Goal: Information Seeking & Learning: Learn about a topic

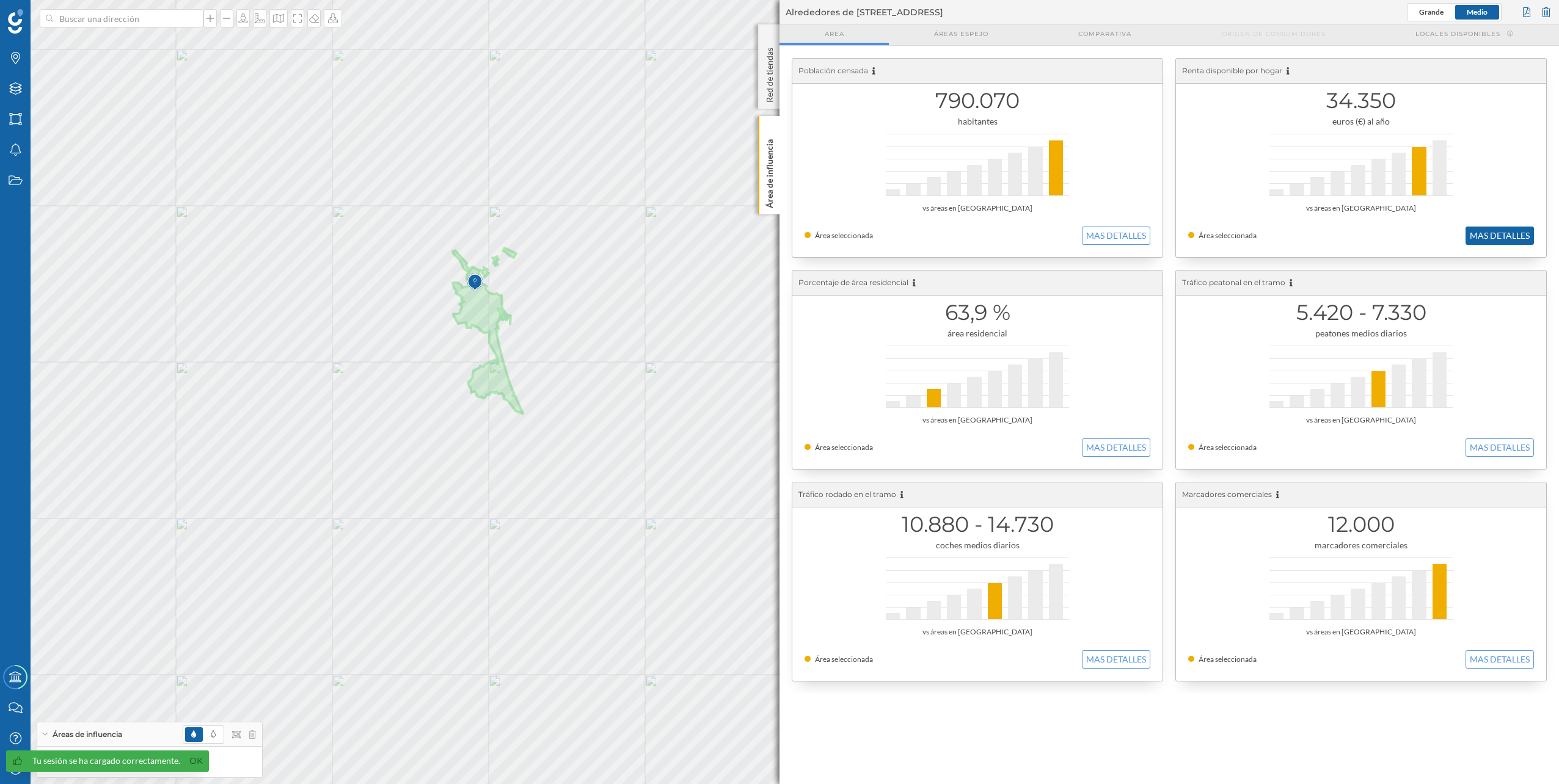
click at [1494, 236] on button "MAS DETALLES" at bounding box center [1500, 235] width 68 height 18
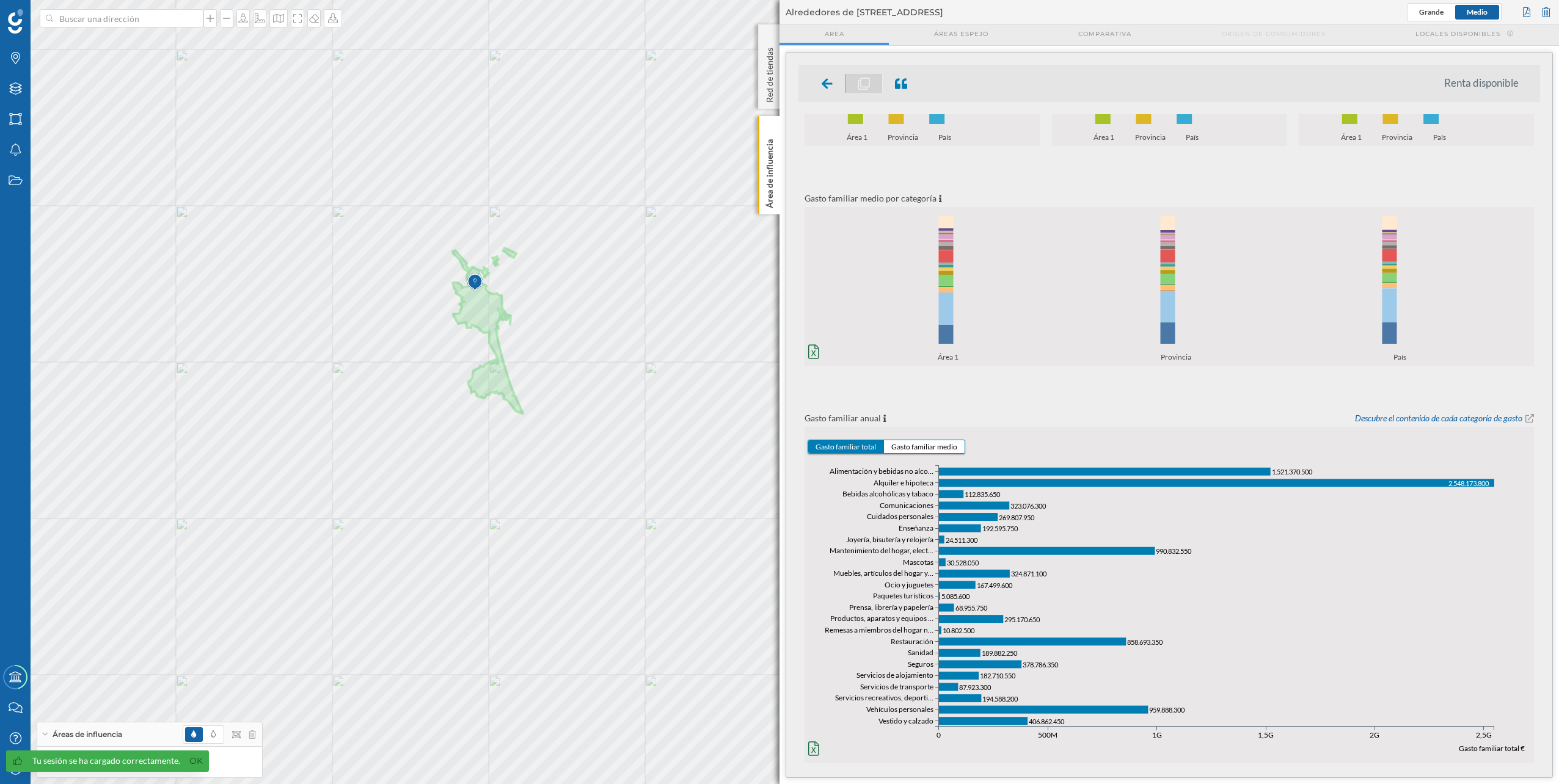
scroll to position [185, 0]
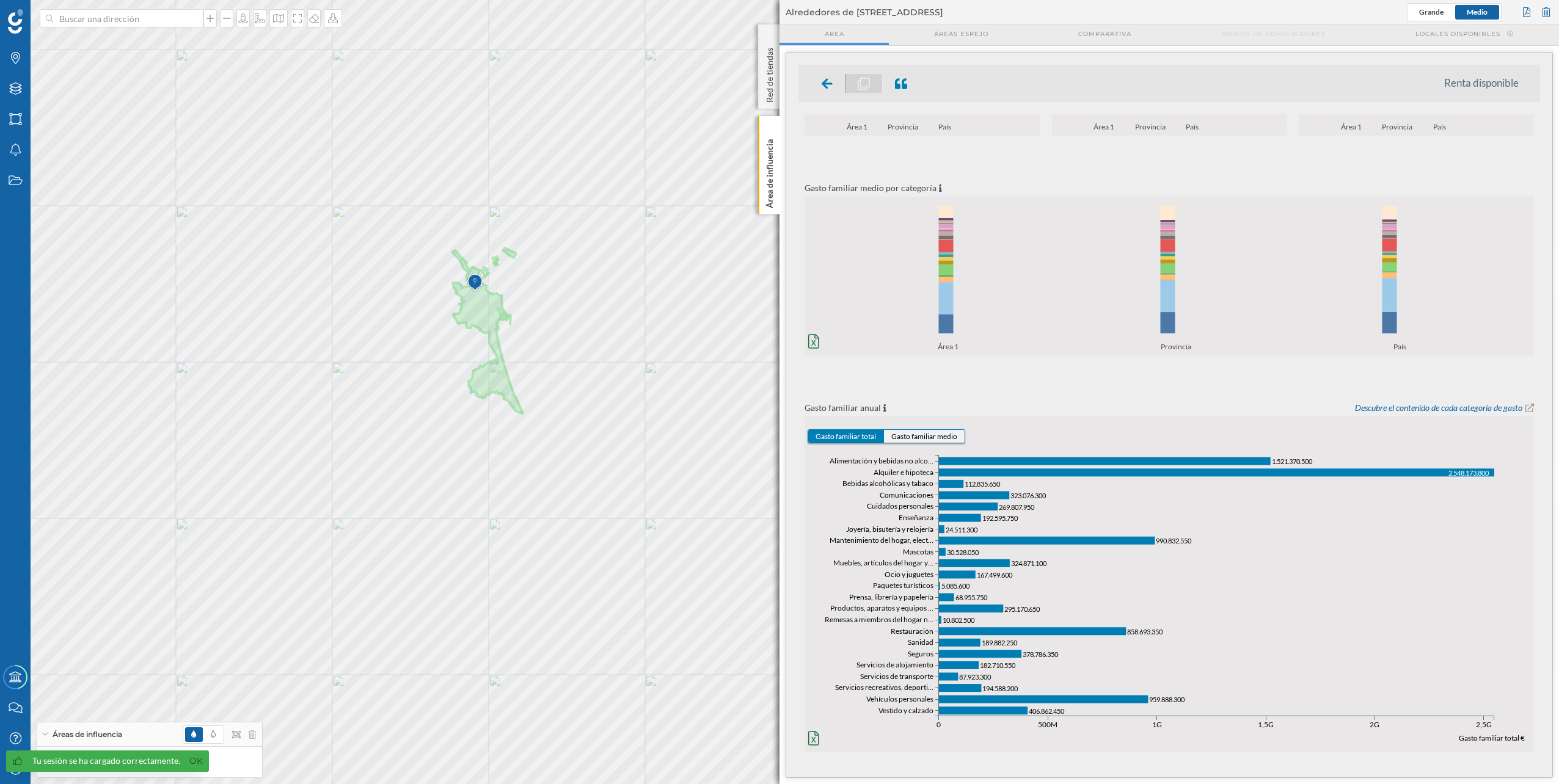
click at [906, 438] on button "Gasto familiar medio" at bounding box center [924, 436] width 80 height 13
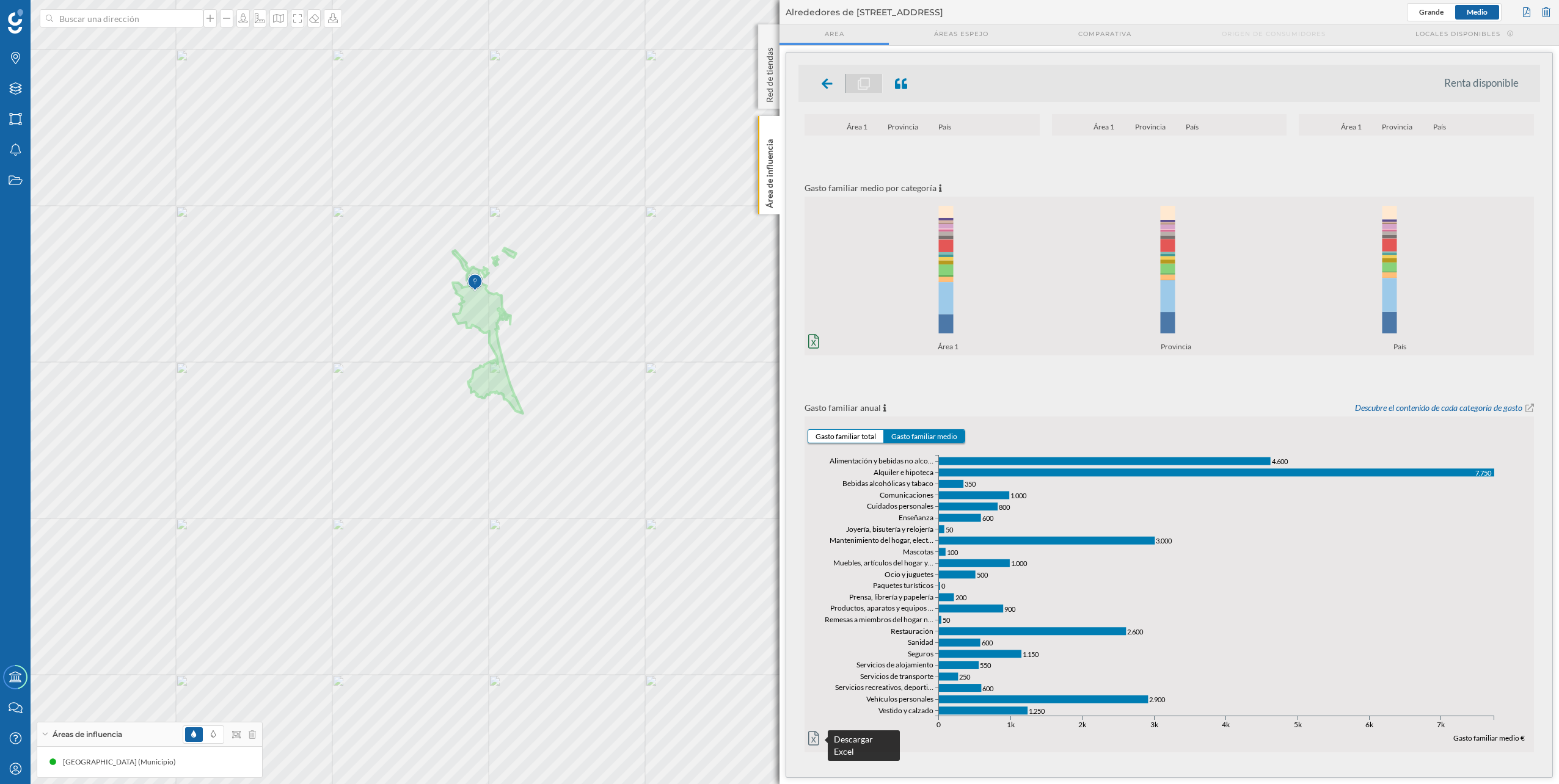
click at [814, 736] on icon at bounding box center [814, 738] width 11 height 15
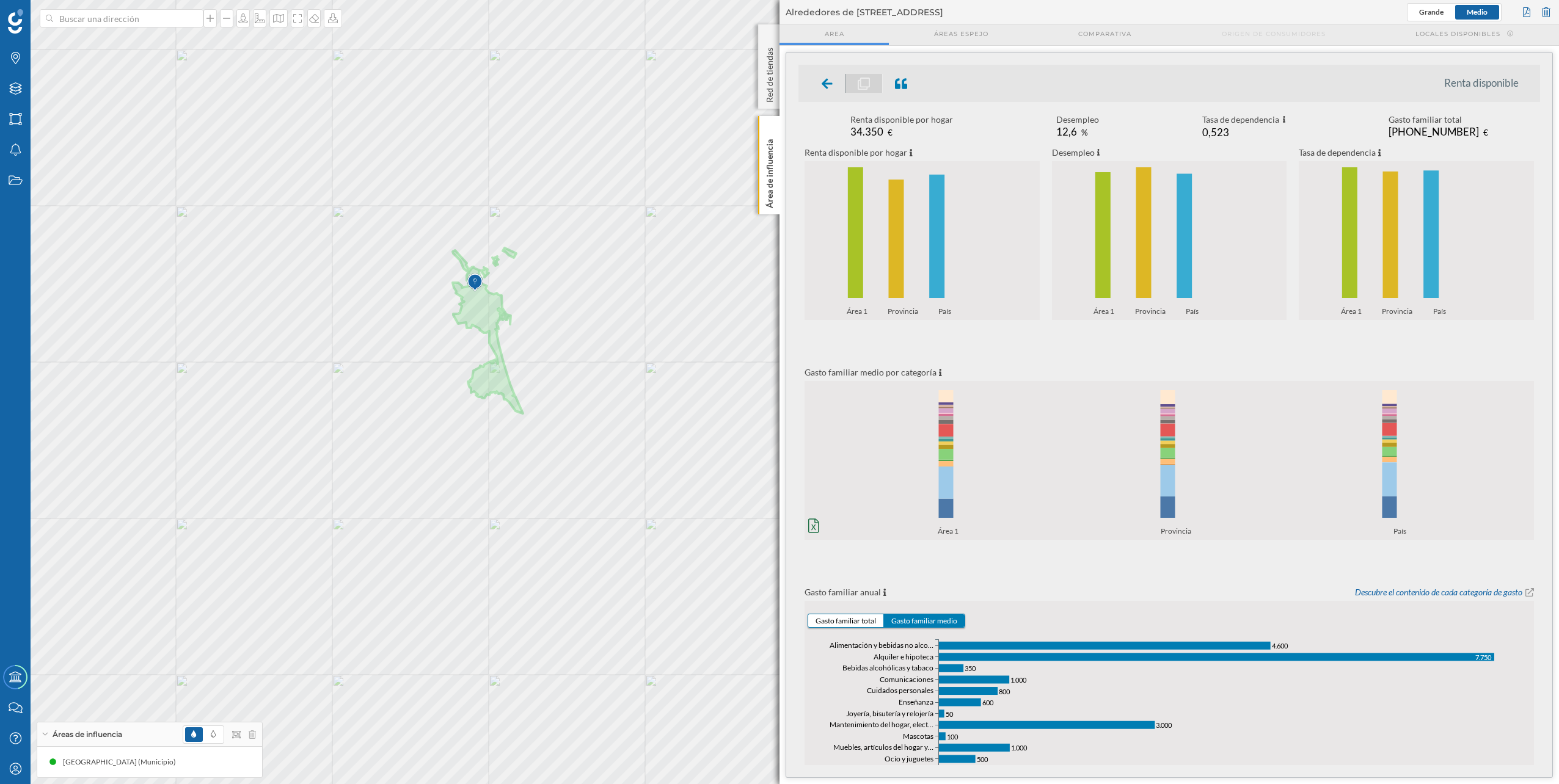
scroll to position [0, 0]
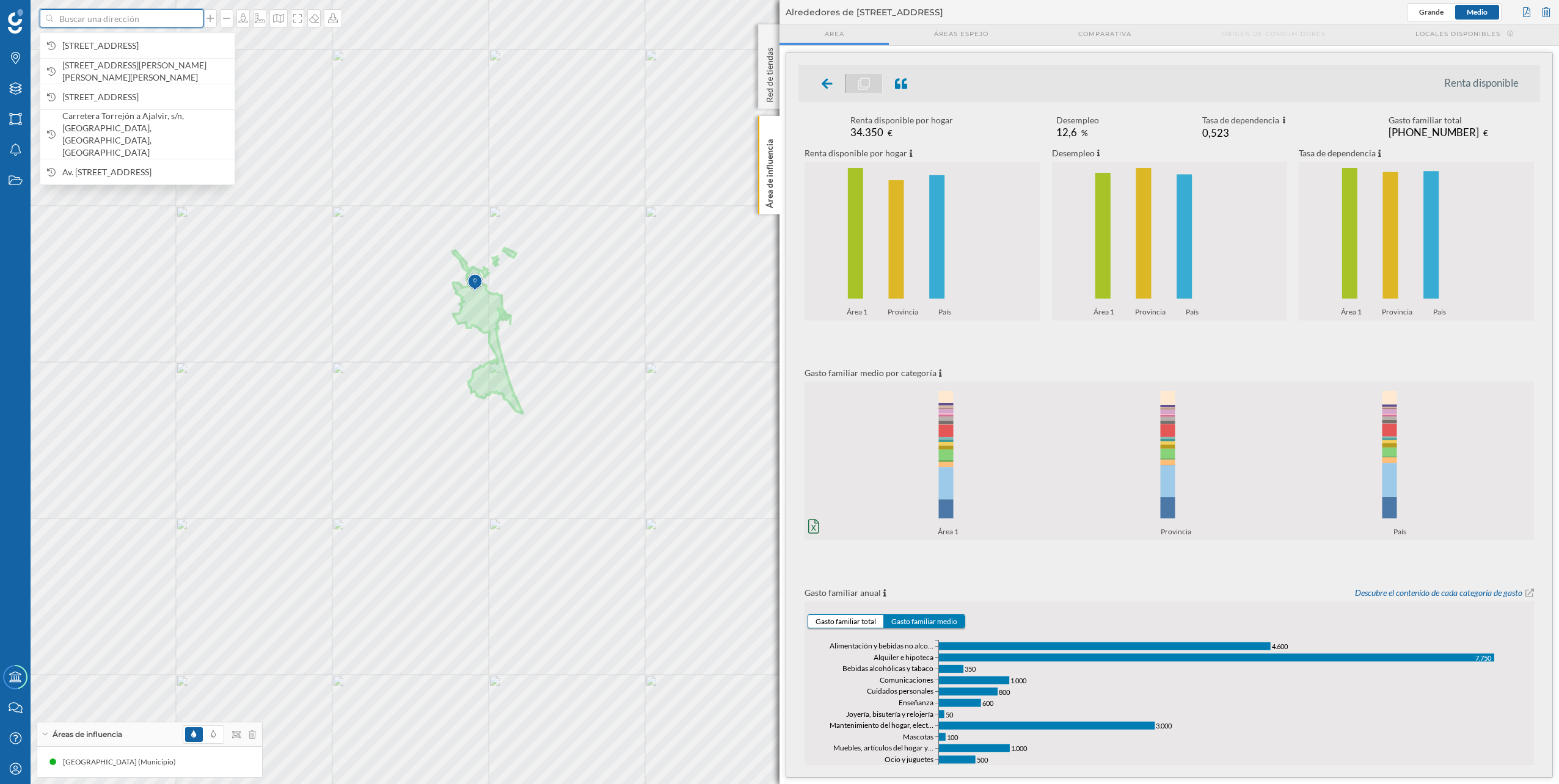
click at [130, 20] on input at bounding box center [122, 18] width 137 height 18
type input "hortaleza"
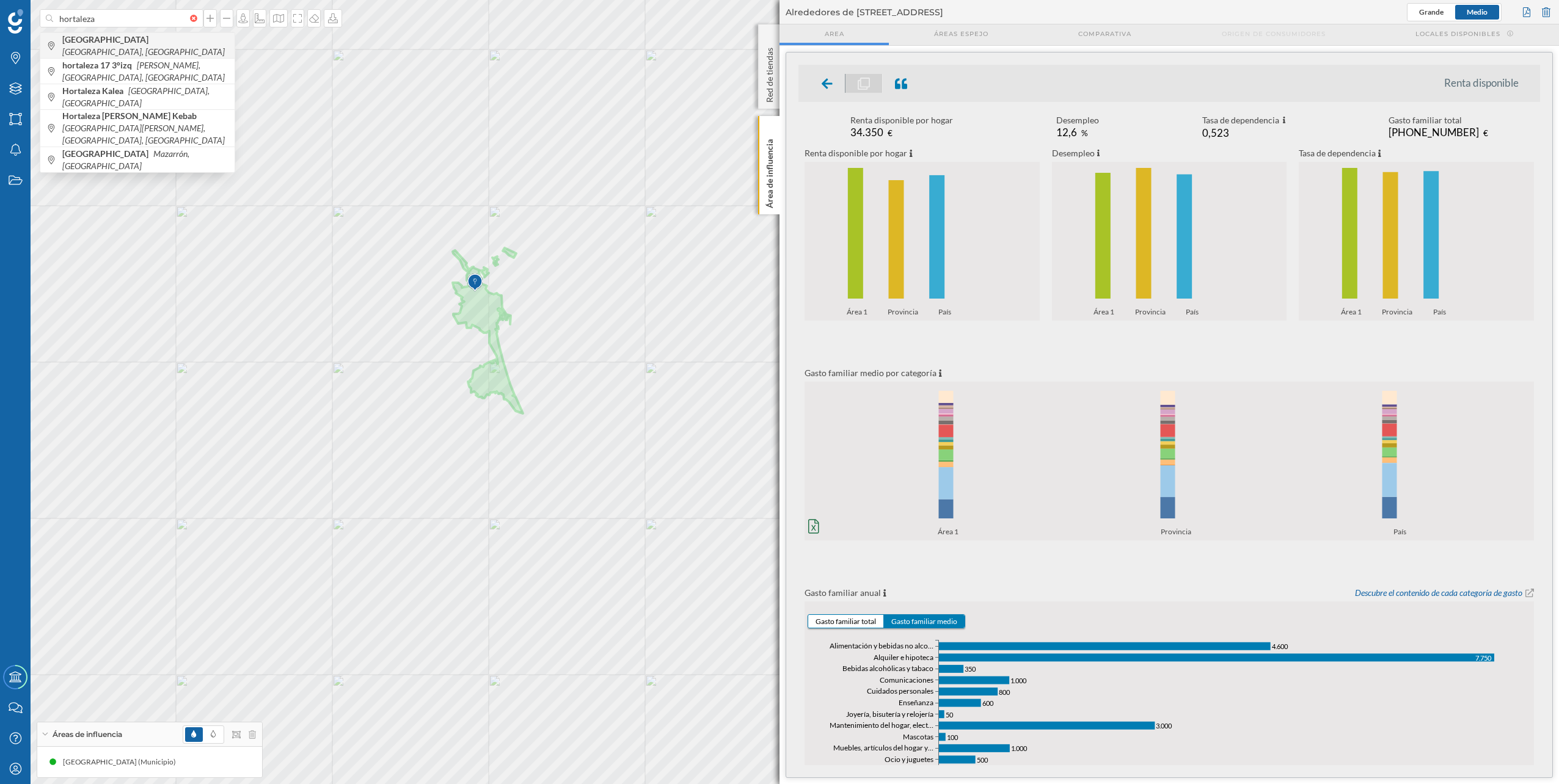
click at [144, 48] on icon "[GEOGRAPHIC_DATA], [GEOGRAPHIC_DATA]" at bounding box center [144, 51] width 162 height 11
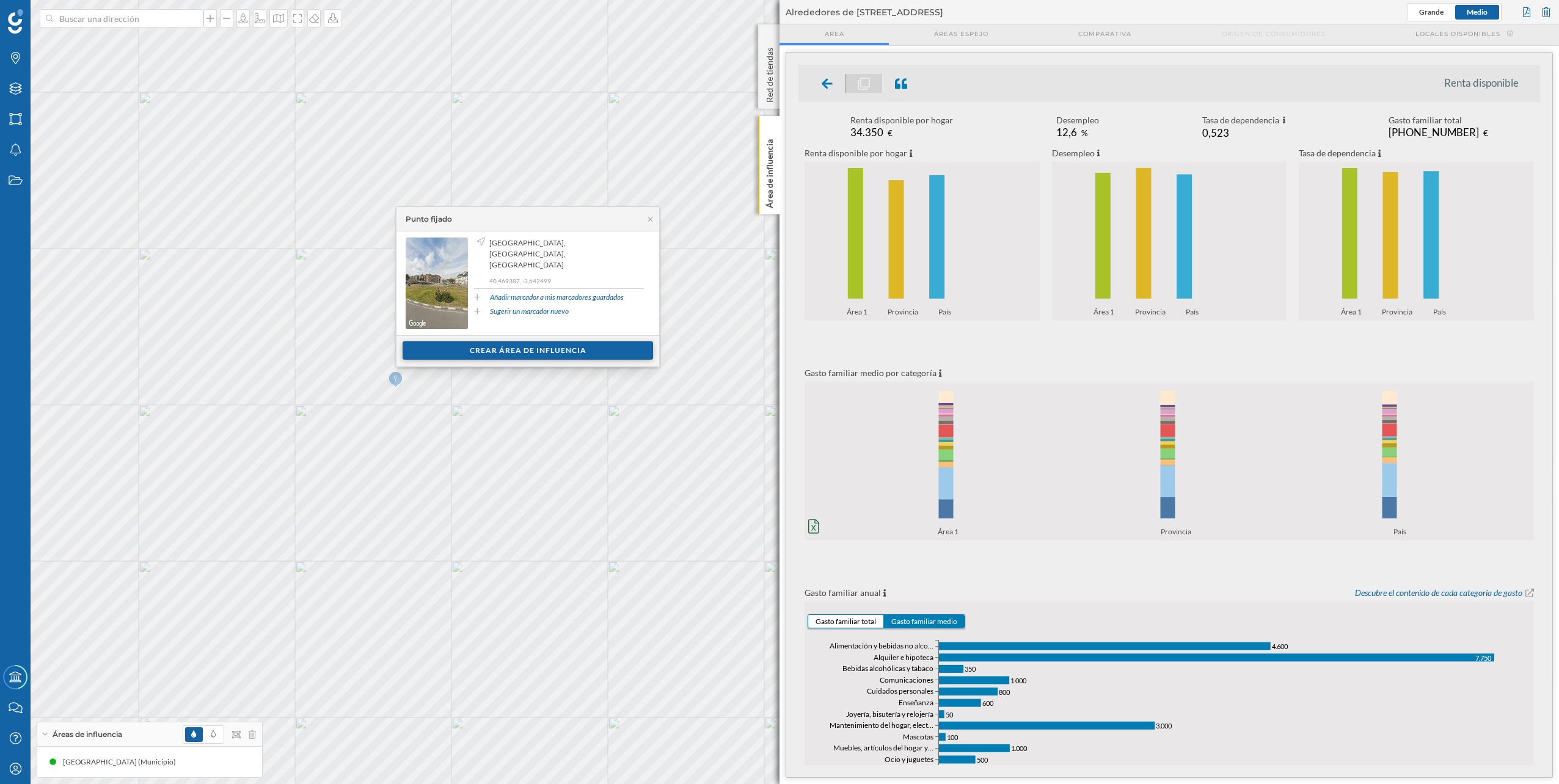
click at [490, 354] on div "Crear área de influencia" at bounding box center [528, 351] width 251 height 18
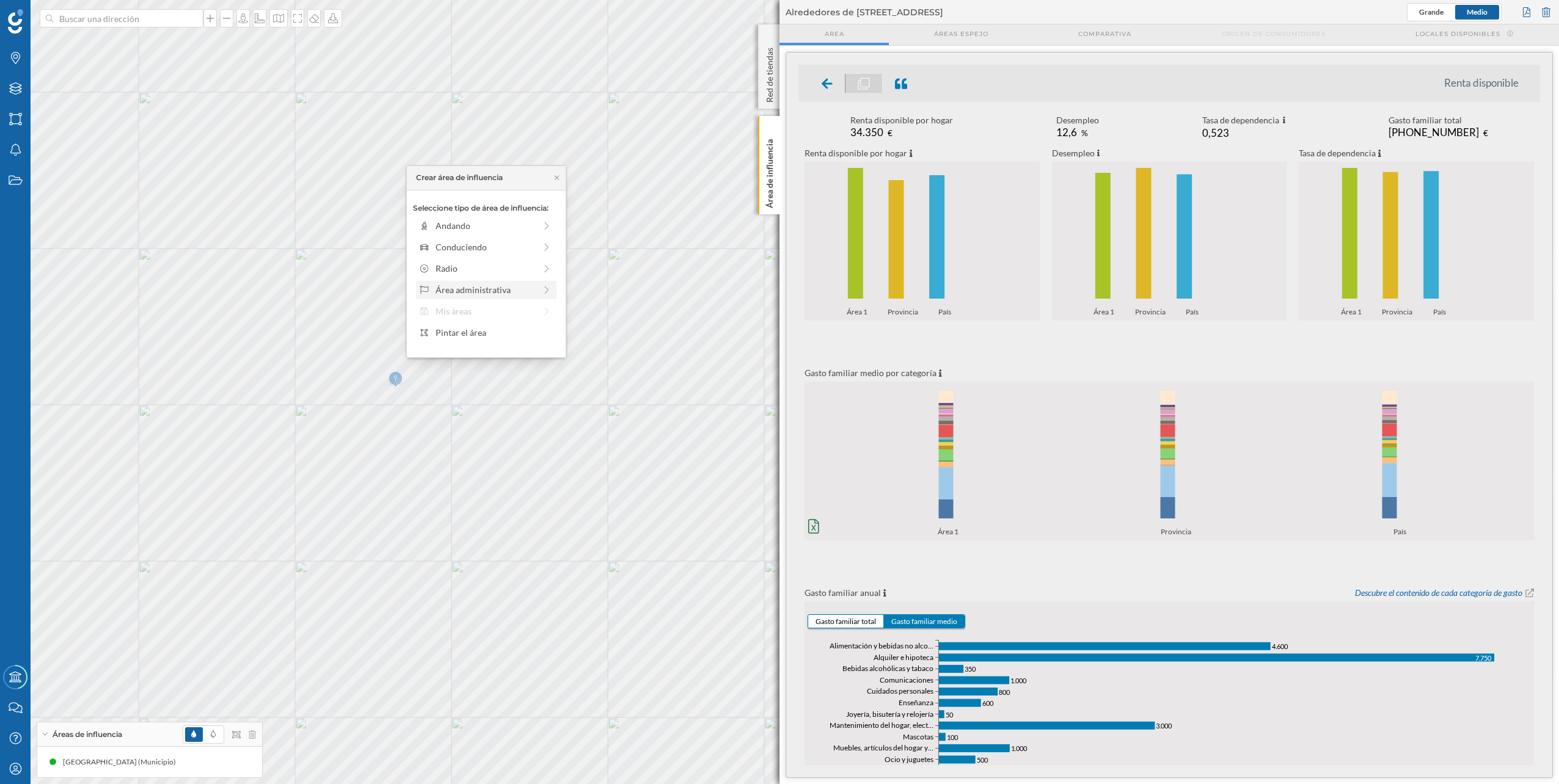
click at [505, 294] on div "Área administrativa" at bounding box center [485, 290] width 100 height 13
click at [493, 290] on div "Distrito" at bounding box center [495, 290] width 120 height 13
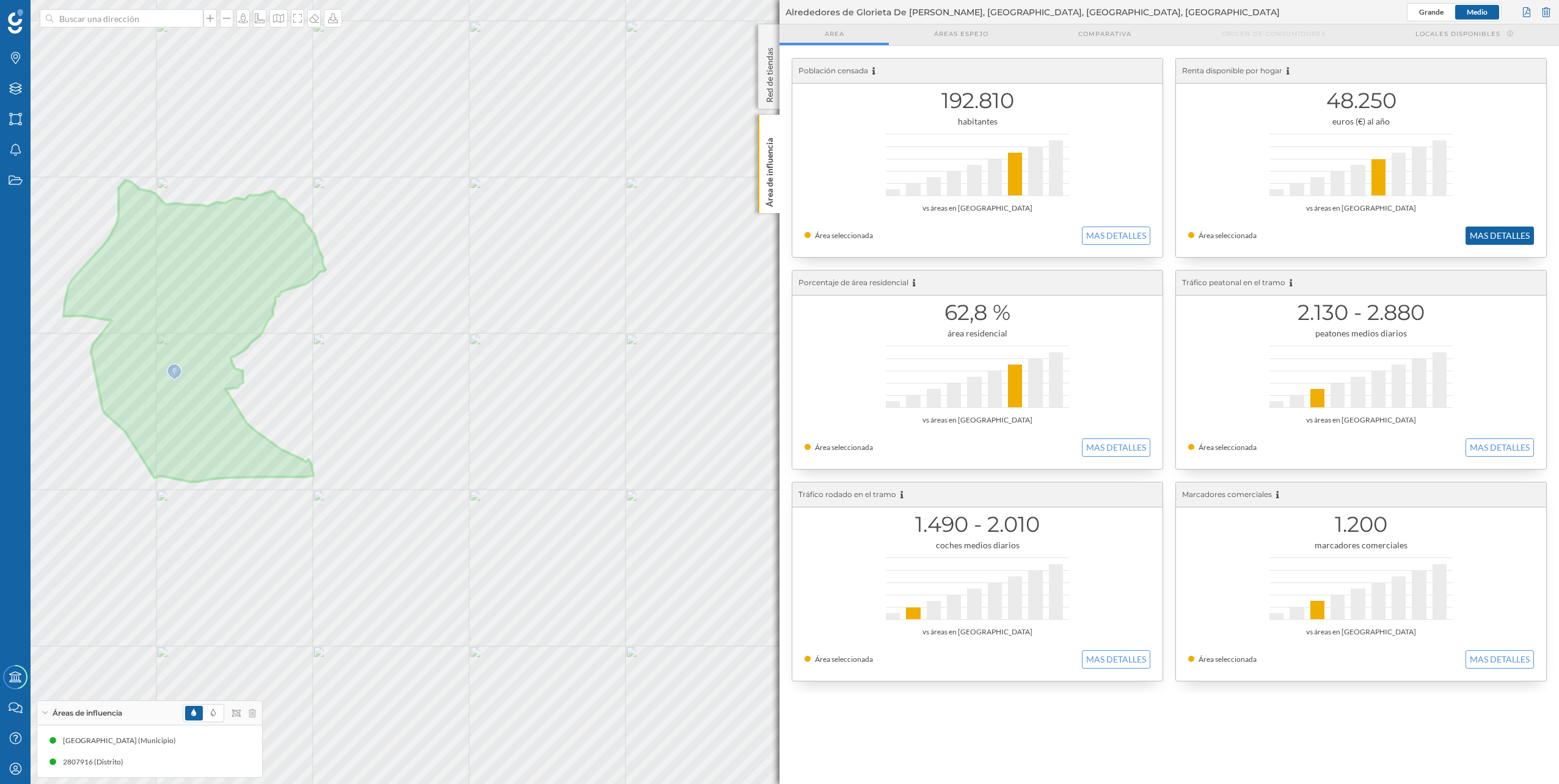
click at [1507, 229] on button "MAS DETALLES" at bounding box center [1500, 235] width 68 height 18
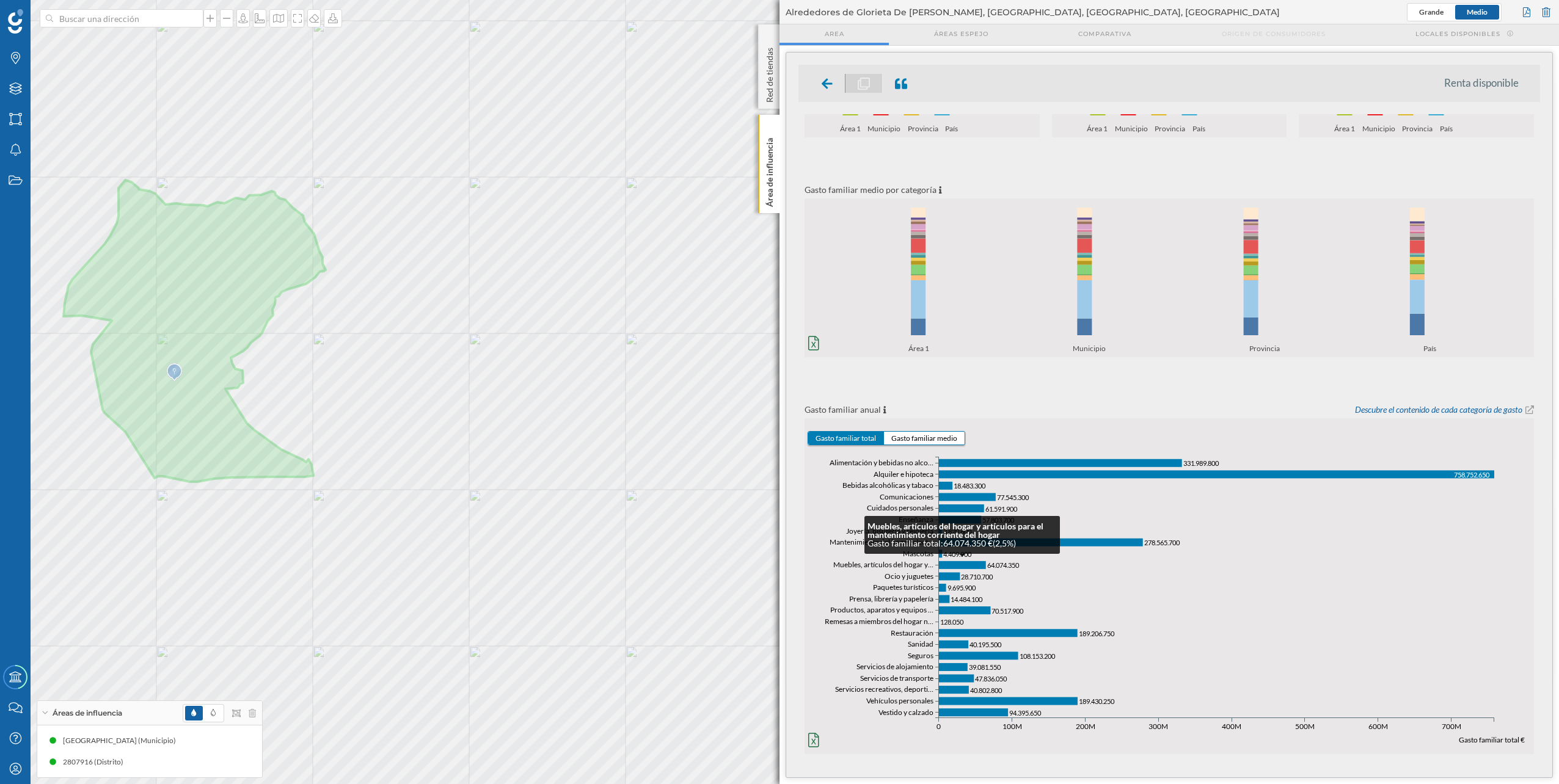
scroll to position [185, 0]
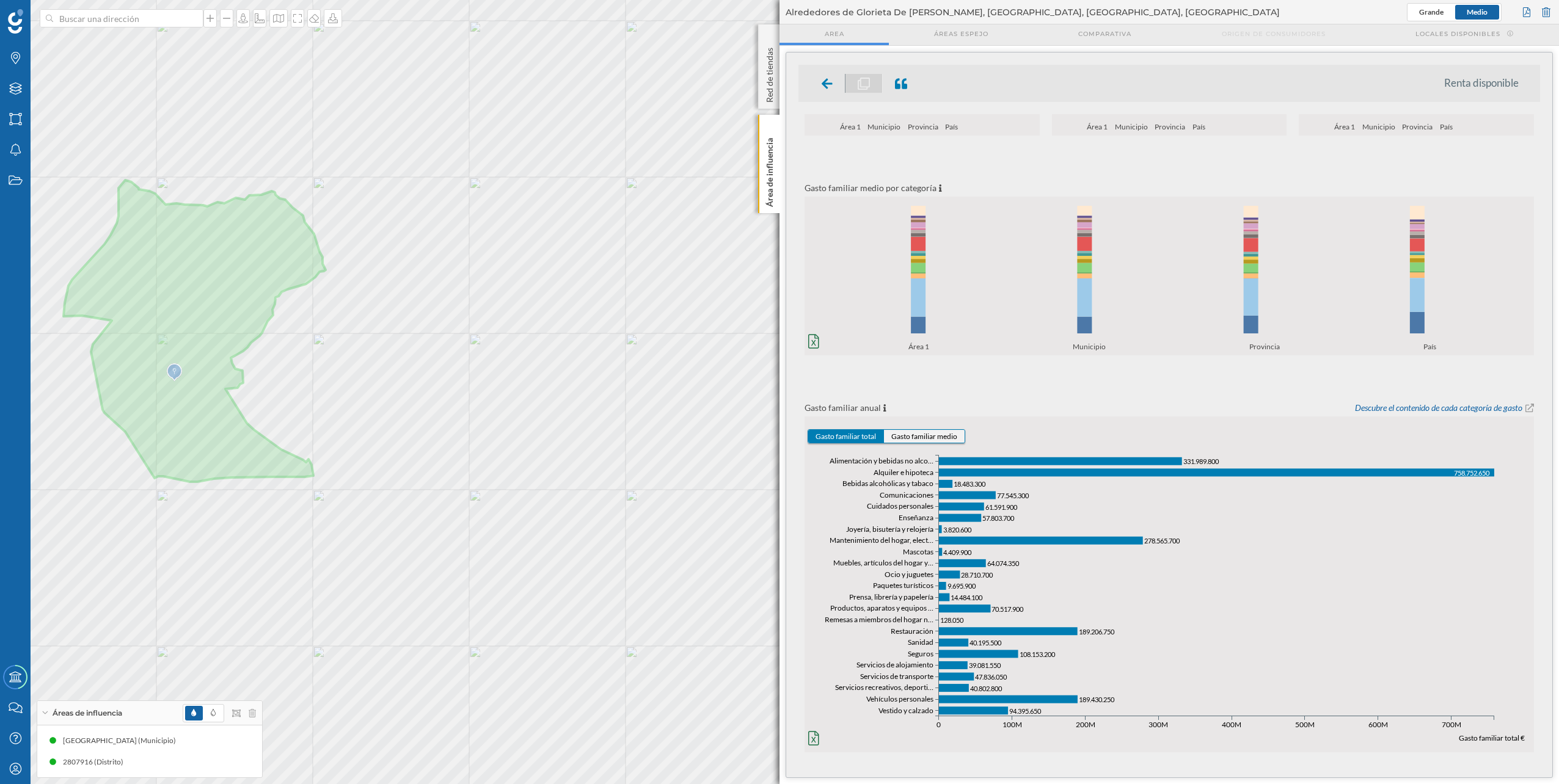
click at [926, 433] on button "Gasto familiar medio" at bounding box center [924, 436] width 80 height 13
click at [816, 731] on icon at bounding box center [814, 738] width 11 height 14
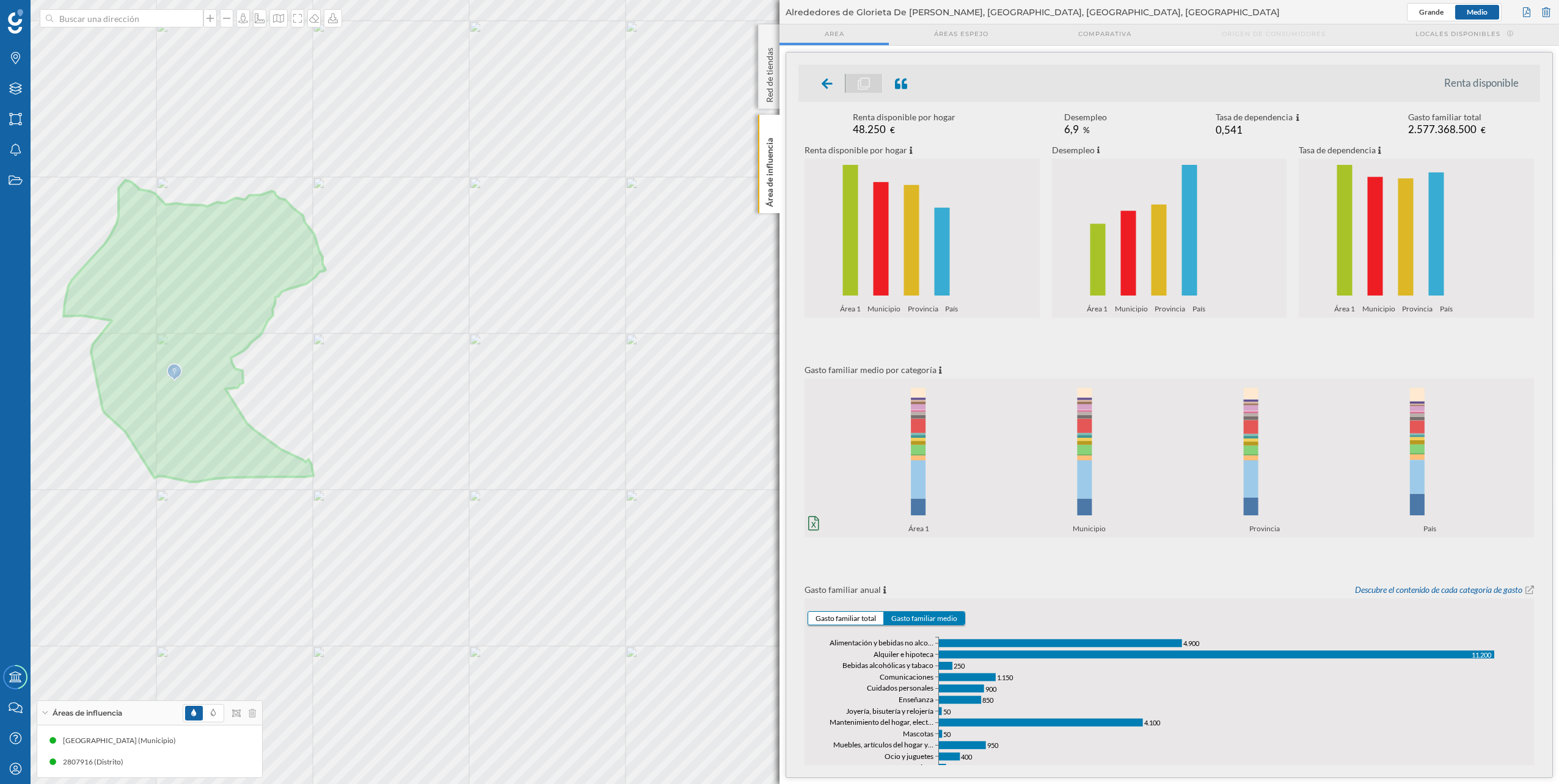
scroll to position [0, 0]
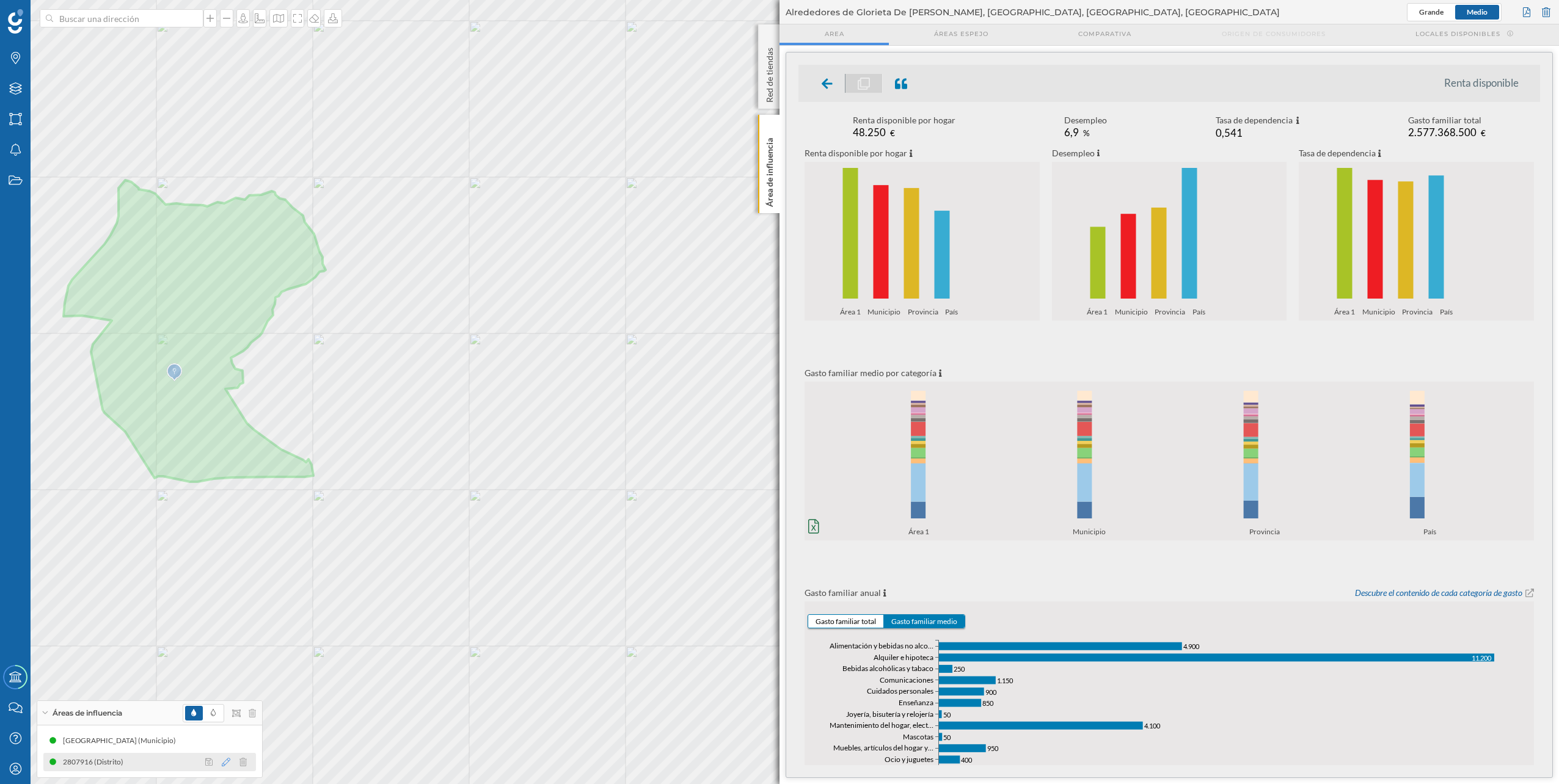
click at [222, 762] on icon at bounding box center [226, 762] width 9 height 9
drag, startPoint x: 236, startPoint y: 719, endPoint x: 196, endPoint y: 721, distance: 40.0
click at [196, 721] on div at bounding box center [196, 718] width 9 height 9
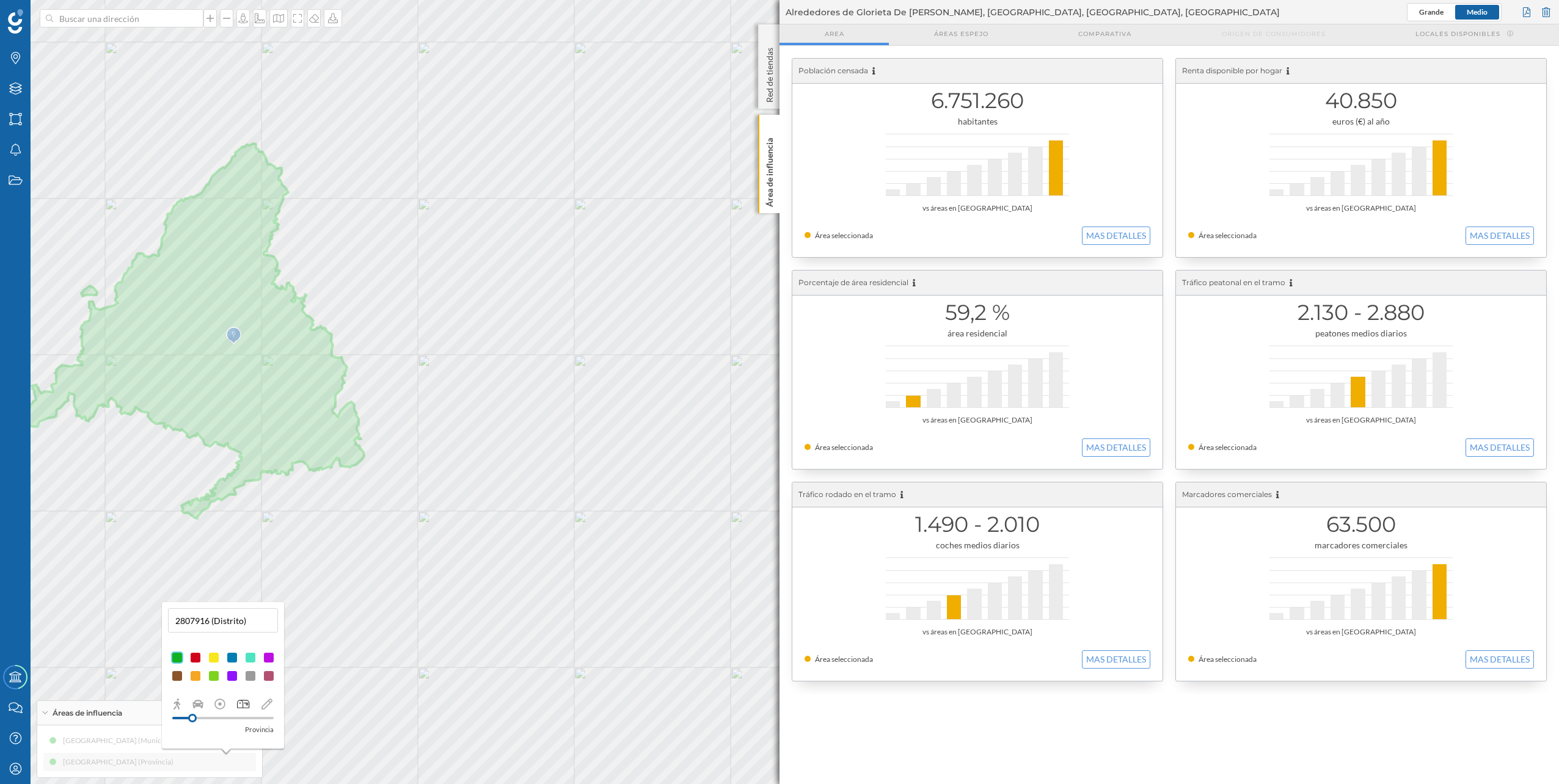
click at [1487, 247] on div "40.850 euros (€) al año vs áreas en [GEOGRAPHIC_DATA] Área seleccionada MAS DET…" at bounding box center [1361, 157] width 370 height 198
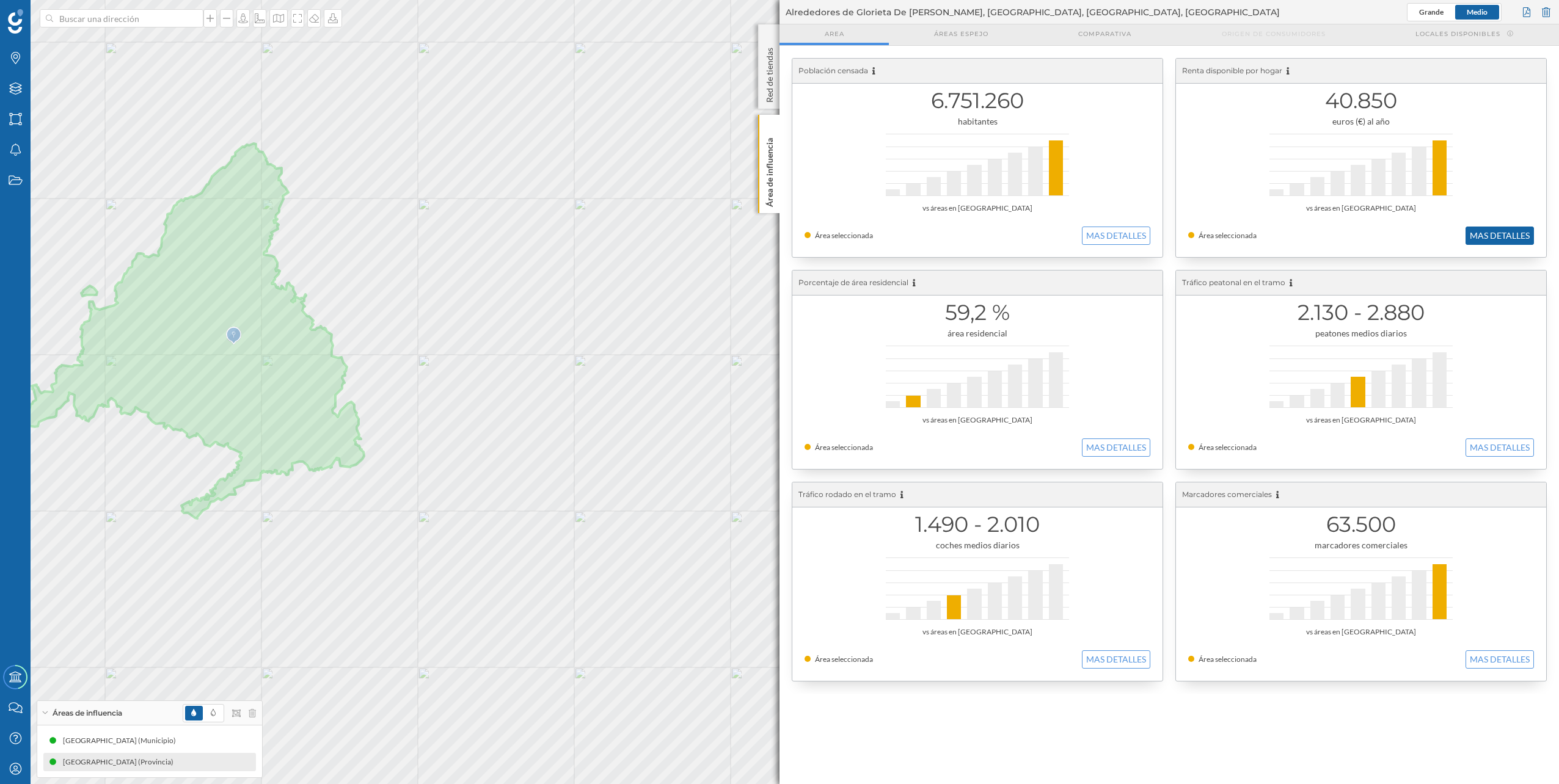
click at [1488, 243] on button "MAS DETALLES" at bounding box center [1500, 235] width 68 height 18
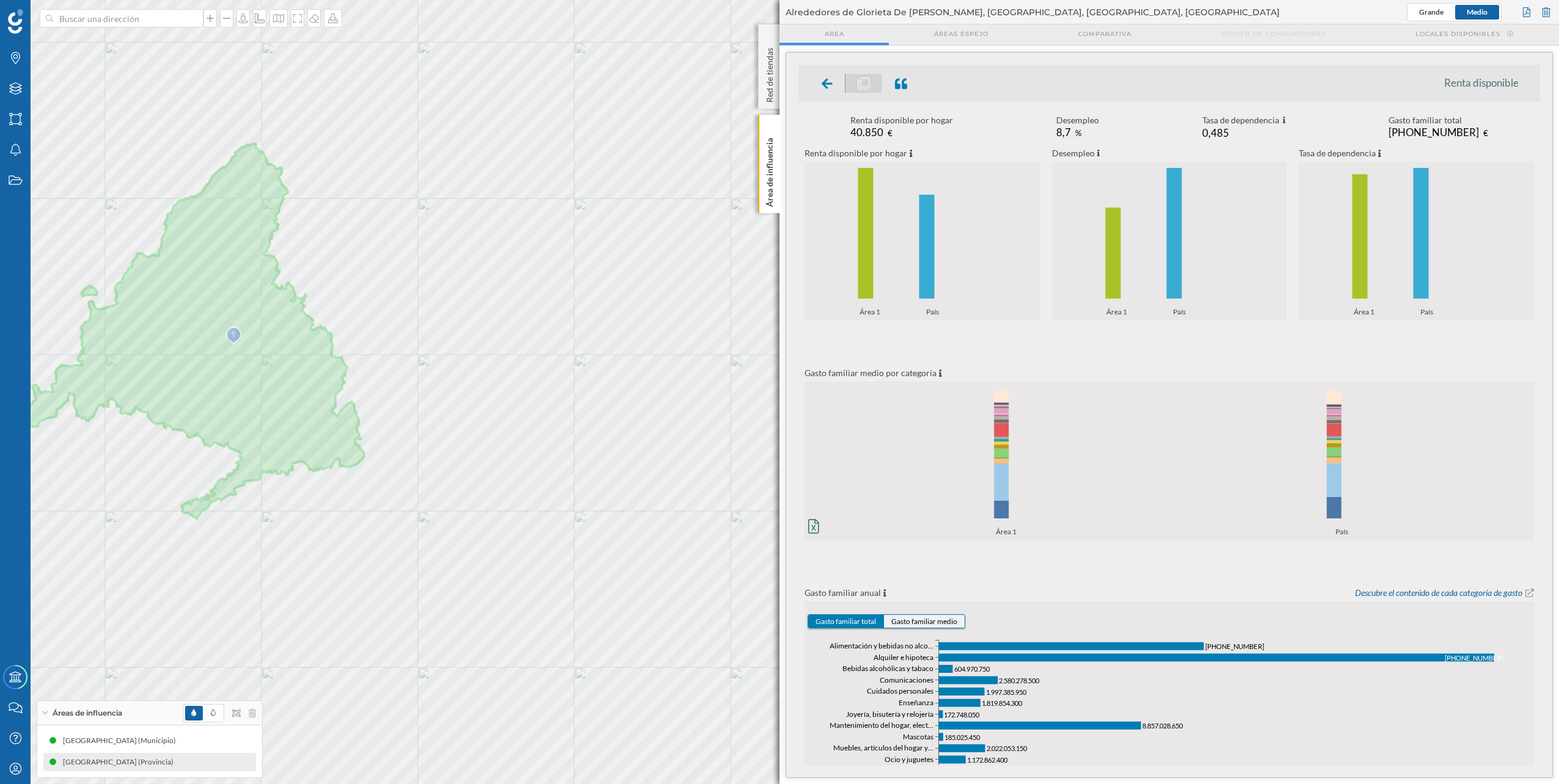
click at [917, 620] on button "Gasto familiar medio" at bounding box center [924, 621] width 80 height 13
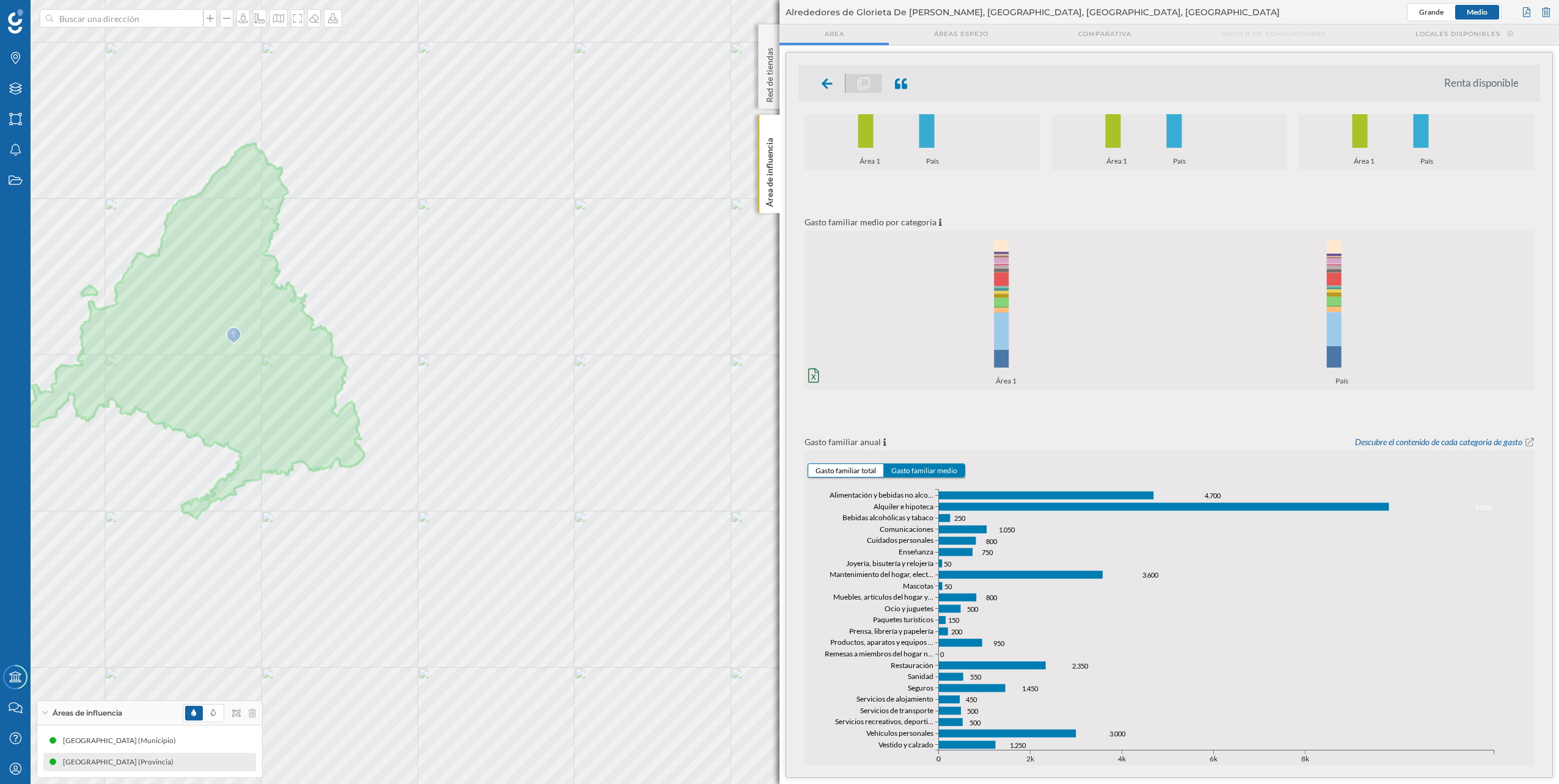
scroll to position [185, 0]
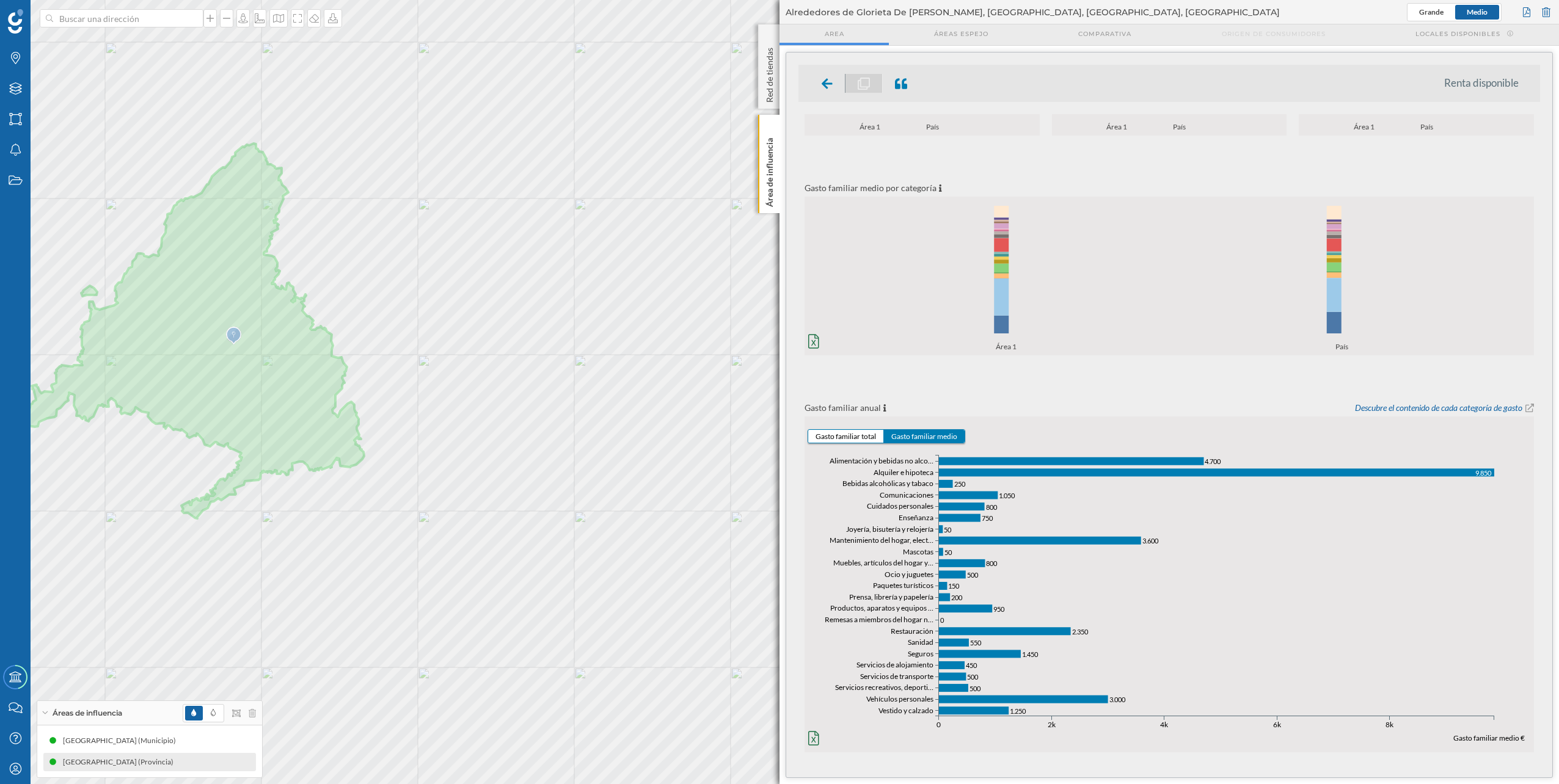
click at [824, 746] on icon "Vestido y calzado Vehículos personales Servicios recreativos, deporti… Servicio…" at bounding box center [1169, 604] width 730 height 322
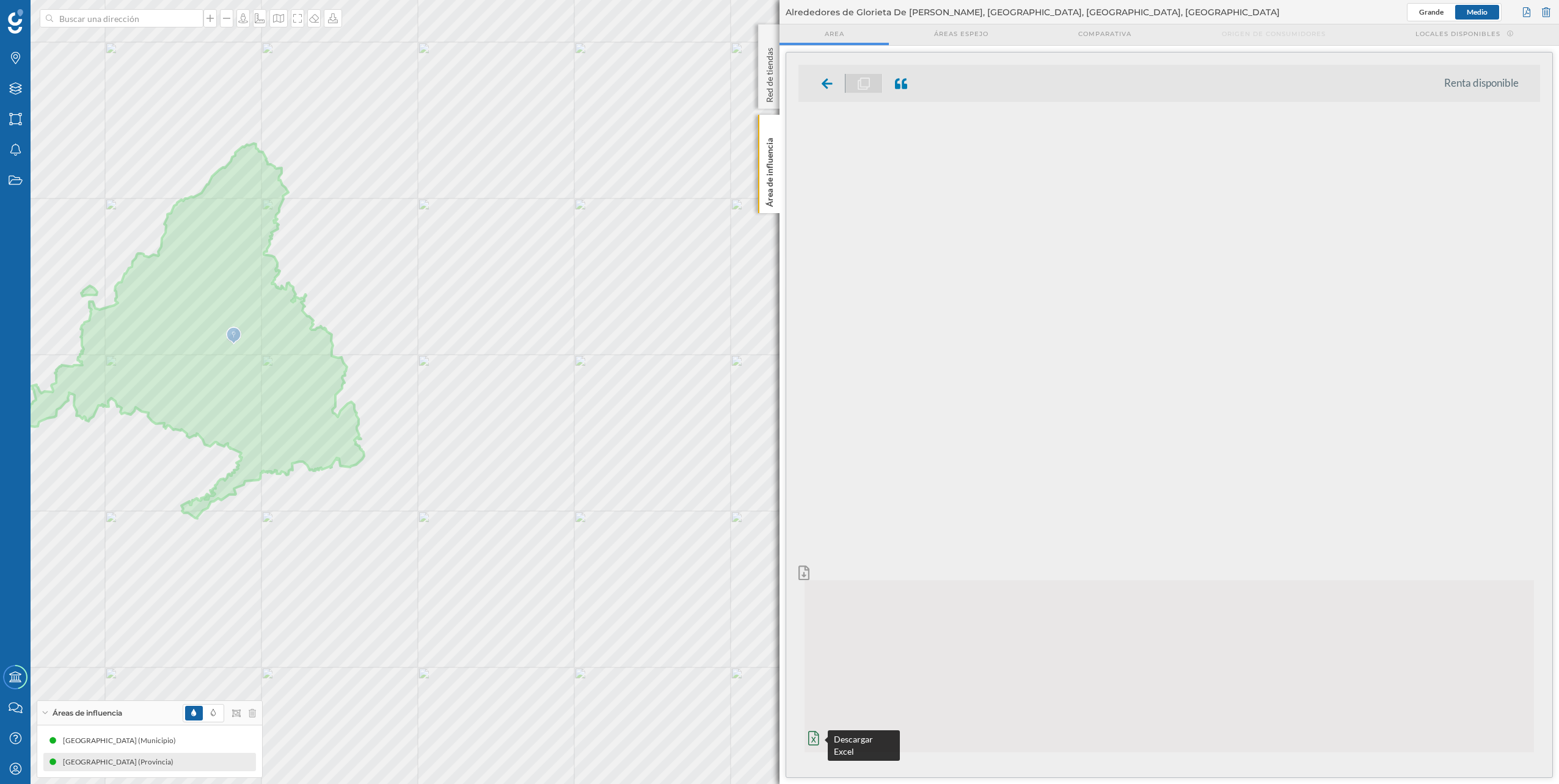
scroll to position [0, 0]
click at [817, 743] on icon "Vestido y calzado Vehículos personales Servicios recreativos, deporti… Servicio…" at bounding box center [1170, 438] width 742 height 623
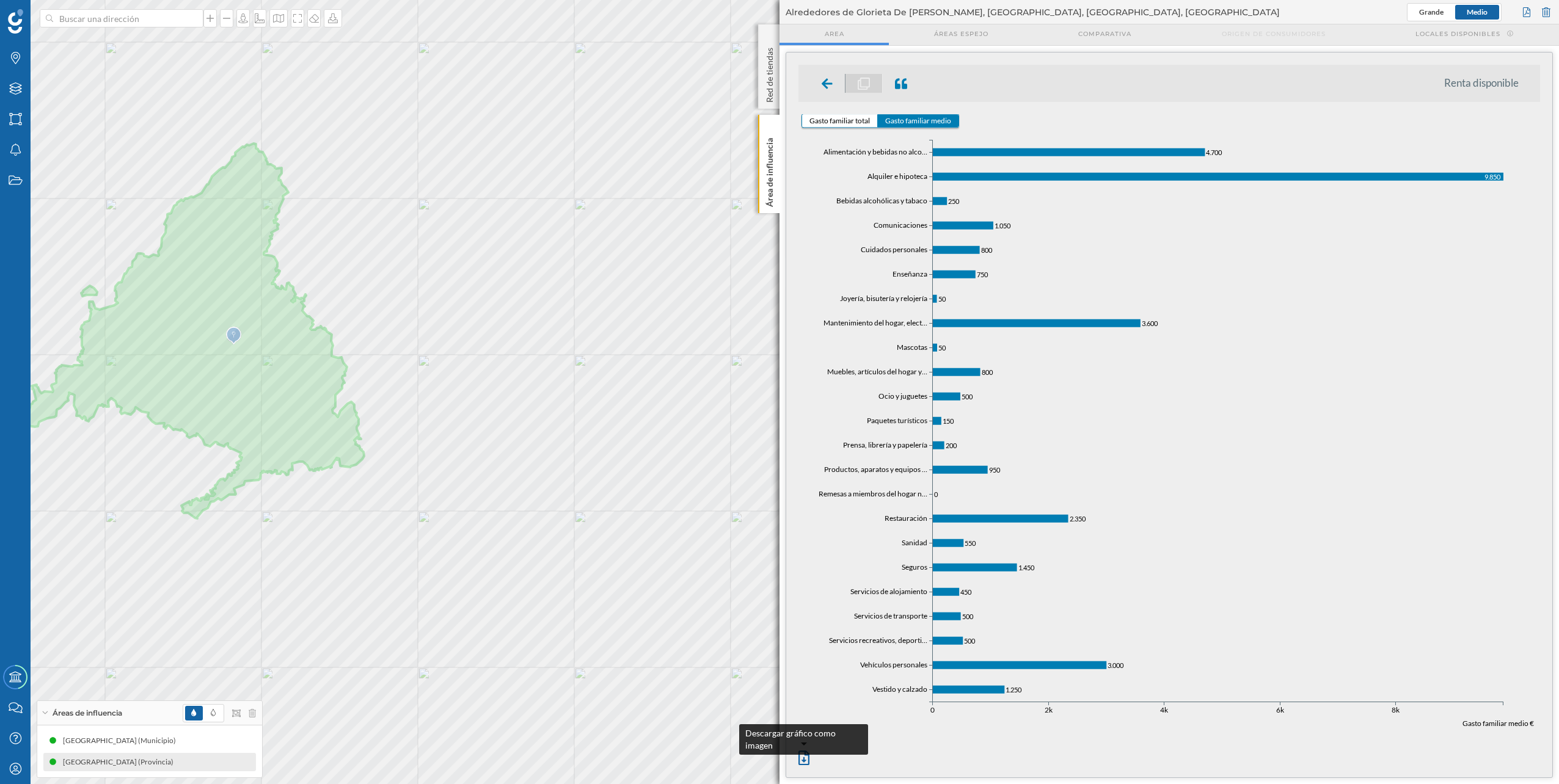
click at [807, 758] on icon at bounding box center [804, 758] width 11 height 15
click at [819, 88] on div at bounding box center [827, 83] width 36 height 19
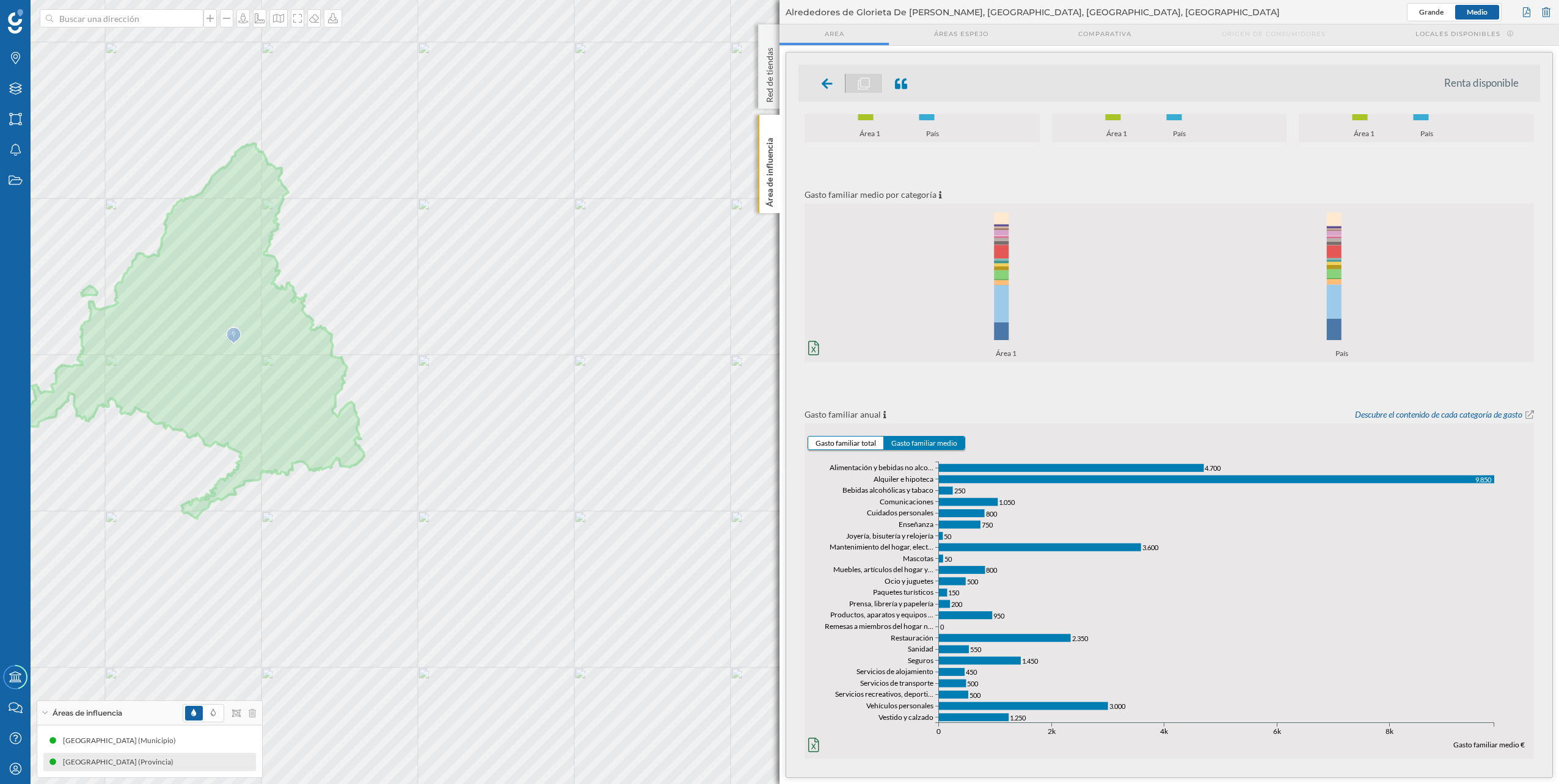
scroll to position [185, 0]
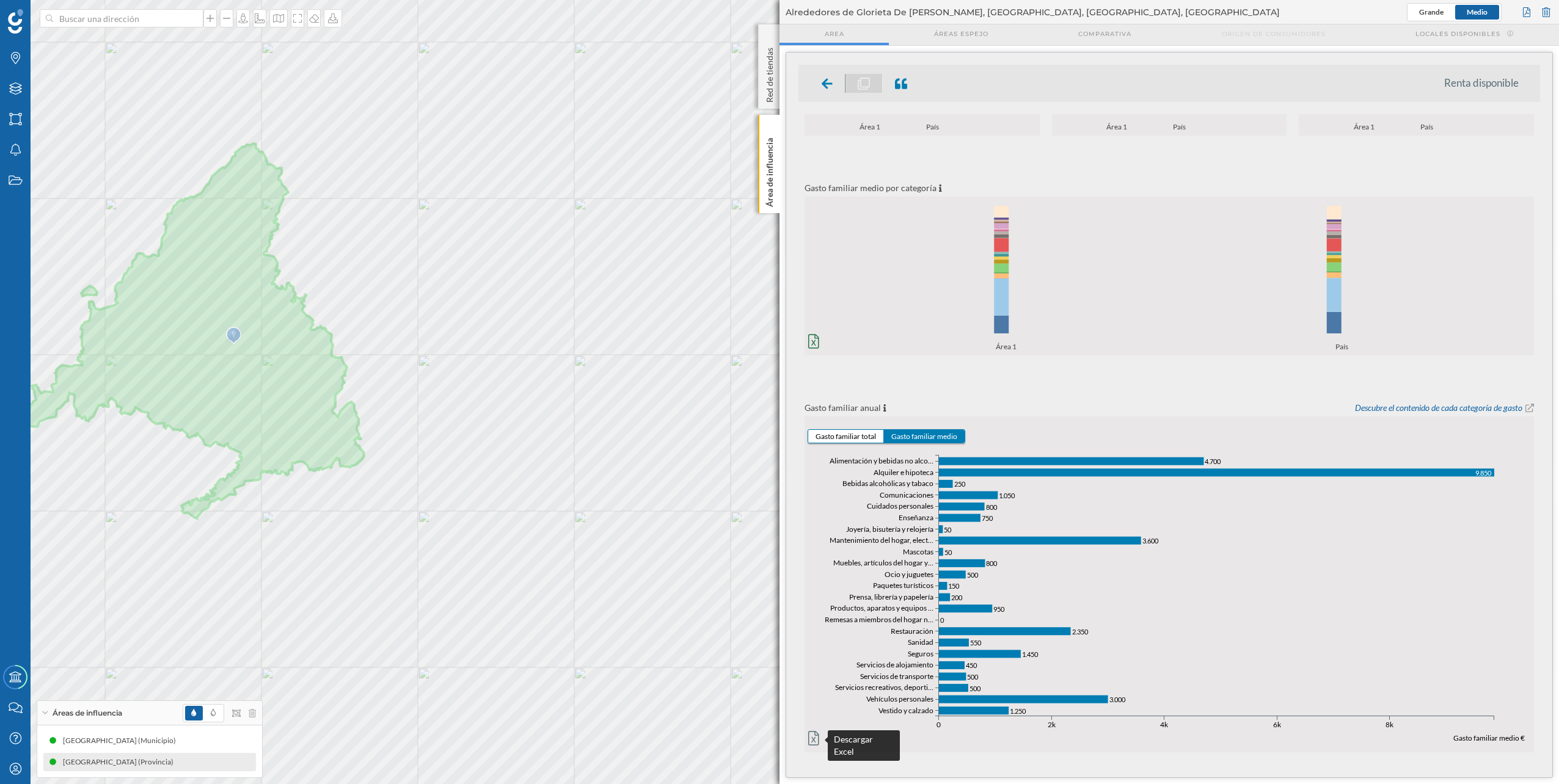
click at [814, 736] on icon at bounding box center [814, 738] width 11 height 15
